Goal: Task Accomplishment & Management: Use online tool/utility

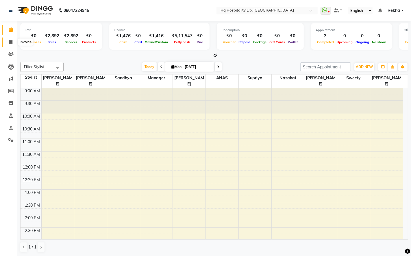
click at [11, 43] on icon at bounding box center [10, 42] width 3 height 4
select select "7197"
select select "service"
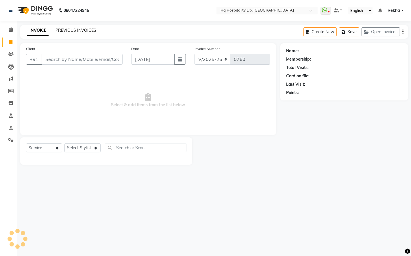
click at [88, 28] on link "PREVIOUS INVOICES" at bounding box center [75, 30] width 41 height 5
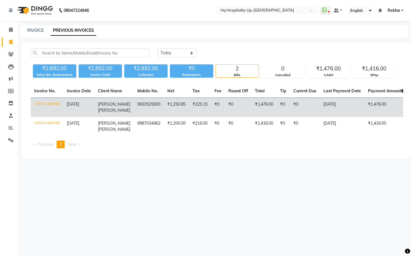
click at [189, 104] on td "₹225.15" at bounding box center [200, 107] width 22 height 19
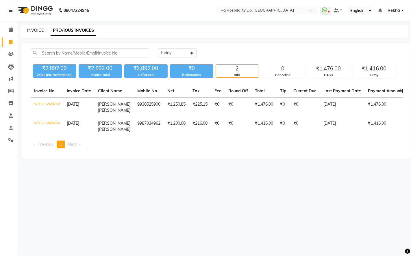
click at [38, 28] on link "INVOICE" at bounding box center [35, 30] width 16 height 5
select select "7197"
select select "service"
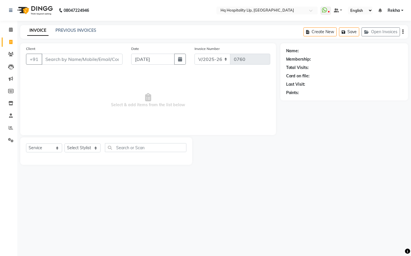
click at [71, 60] on input "Client" at bounding box center [82, 59] width 81 height 11
type input "9892469139"
click at [116, 57] on span "Add Client" at bounding box center [107, 59] width 23 height 6
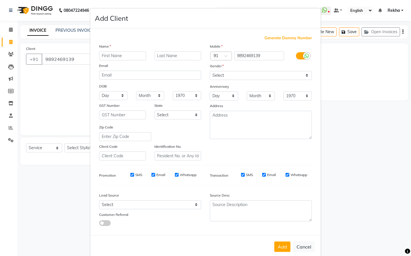
click at [118, 55] on input "text" at bounding box center [122, 55] width 47 height 9
type input "amrita"
click at [304, 77] on select "Select [DEMOGRAPHIC_DATA] [DEMOGRAPHIC_DATA] Other Prefer Not To Say" at bounding box center [261, 75] width 102 height 9
select select "[DEMOGRAPHIC_DATA]"
click at [210, 71] on select "Select [DEMOGRAPHIC_DATA] [DEMOGRAPHIC_DATA] Other Prefer Not To Say" at bounding box center [261, 75] width 102 height 9
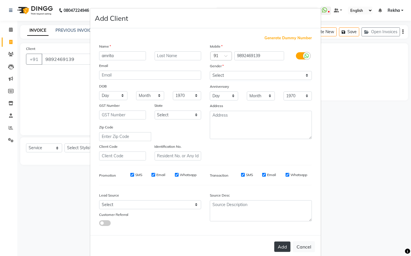
click at [280, 246] on button "Add" at bounding box center [282, 247] width 16 height 10
select select
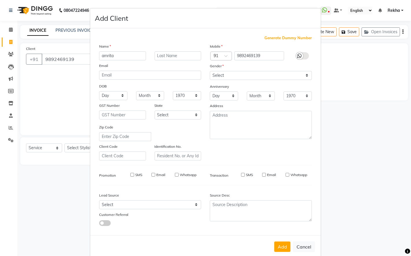
select select
checkbox input "false"
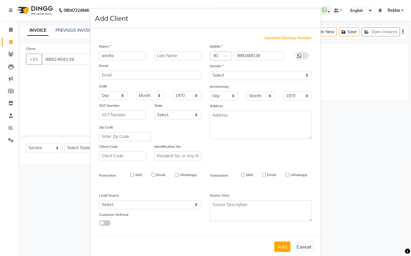
checkbox input "false"
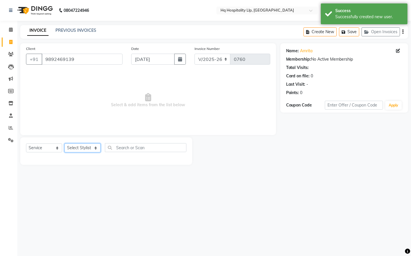
click at [97, 149] on select "Select Stylist ANAS Manager [PERSON_NAME] Staff [PERSON_NAME] Sandhya [PERSON_N…" at bounding box center [82, 148] width 36 height 9
select select "61253"
click at [64, 144] on select "Select Stylist ANAS Manager [PERSON_NAME] Staff [PERSON_NAME] Sandhya [PERSON_N…" at bounding box center [82, 148] width 36 height 9
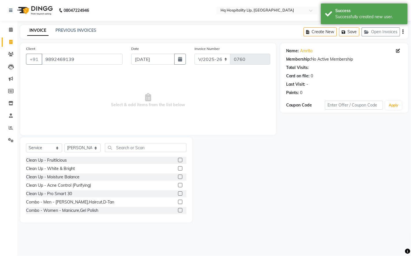
click at [137, 143] on div "Select Service Product Membership Package Voucher Prepaid Gift Card Select Styl…" at bounding box center [106, 180] width 172 height 85
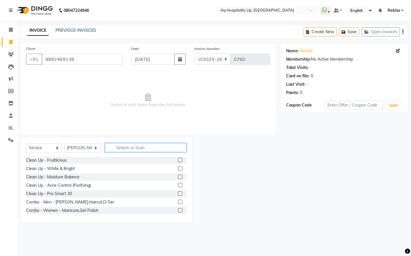
click at [149, 147] on input "text" at bounding box center [145, 147] width 81 height 9
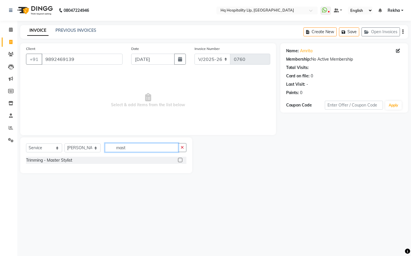
type input "mast"
click at [180, 159] on label at bounding box center [180, 160] width 4 height 4
click at [180, 159] on input "checkbox" at bounding box center [180, 161] width 4 height 4
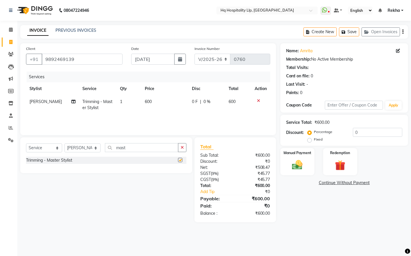
checkbox input "false"
click at [158, 99] on td "600" at bounding box center [165, 104] width 47 height 19
select select "61253"
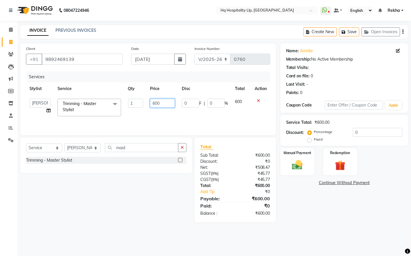
click at [163, 103] on input "600" at bounding box center [162, 103] width 25 height 9
type input "6"
type input "708"
click at [300, 224] on main "INVOICE PREVIOUS INVOICES Create New Save Open Invoices Client [PHONE_NUMBER] D…" at bounding box center [214, 128] width 394 height 206
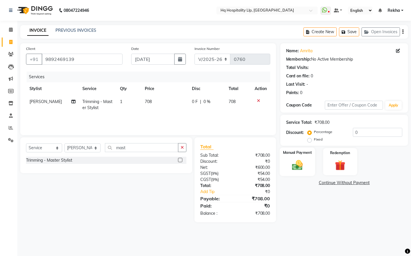
click at [305, 164] on img at bounding box center [297, 165] width 18 height 12
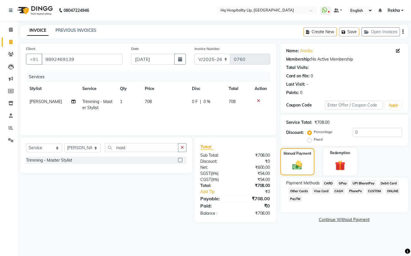
click at [340, 191] on span "CASH" at bounding box center [339, 191] width 12 height 7
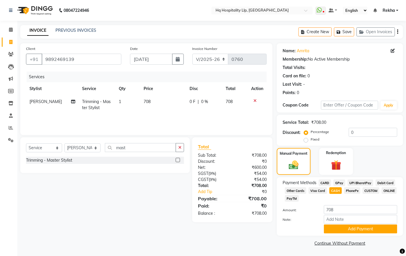
scroll to position [1, 0]
click at [345, 229] on button "Add Payment" at bounding box center [360, 229] width 73 height 9
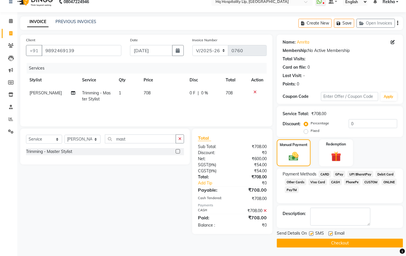
scroll to position [9, 0]
click at [330, 240] on button "Checkout" at bounding box center [340, 243] width 126 height 9
